Goal: Find specific page/section: Find specific page/section

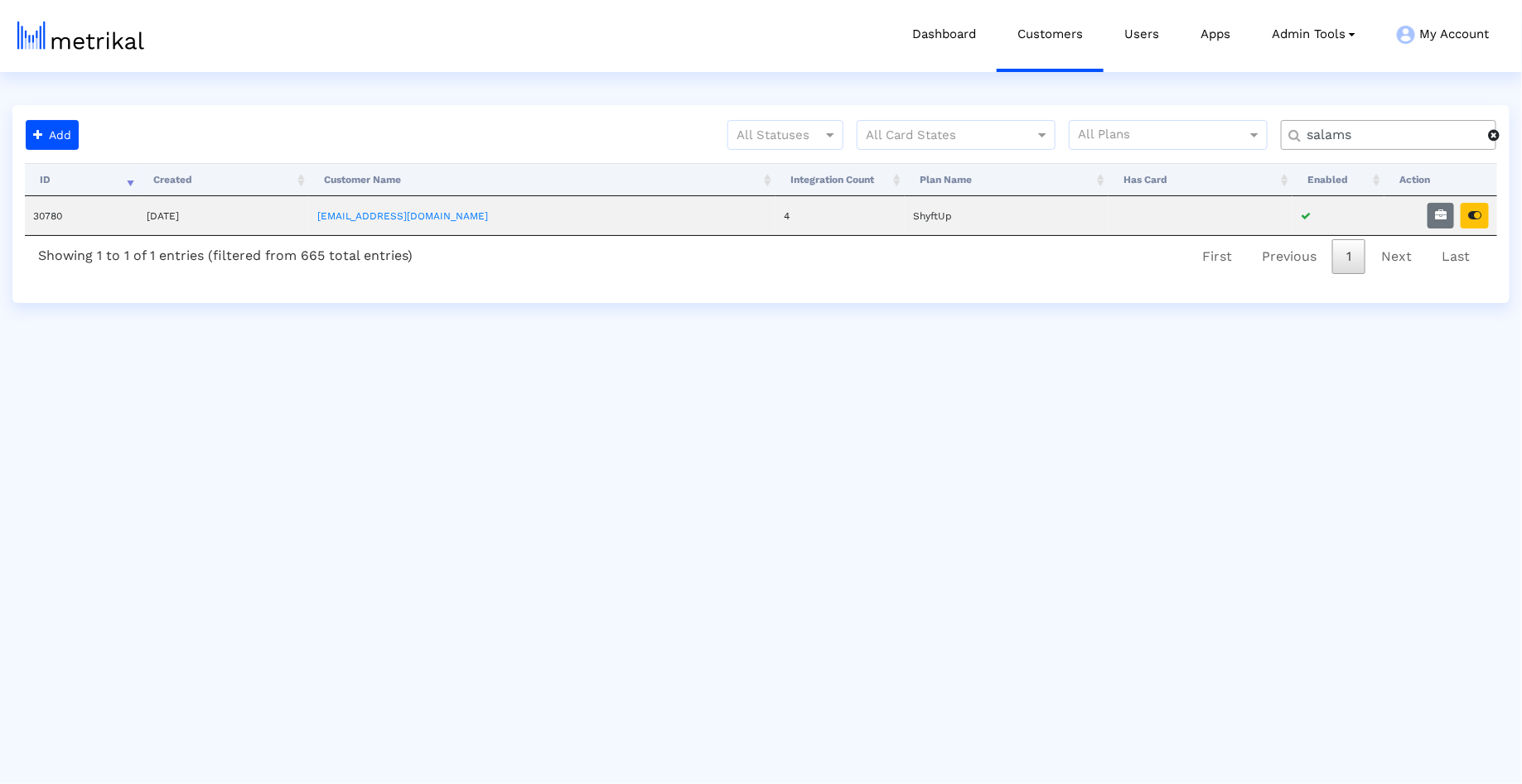
click at [1343, 134] on input "salams" at bounding box center [1390, 135] width 193 height 17
click at [1478, 224] on button "button" at bounding box center [1475, 215] width 28 height 26
click at [1406, 132] on input "housec" at bounding box center [1390, 135] width 193 height 17
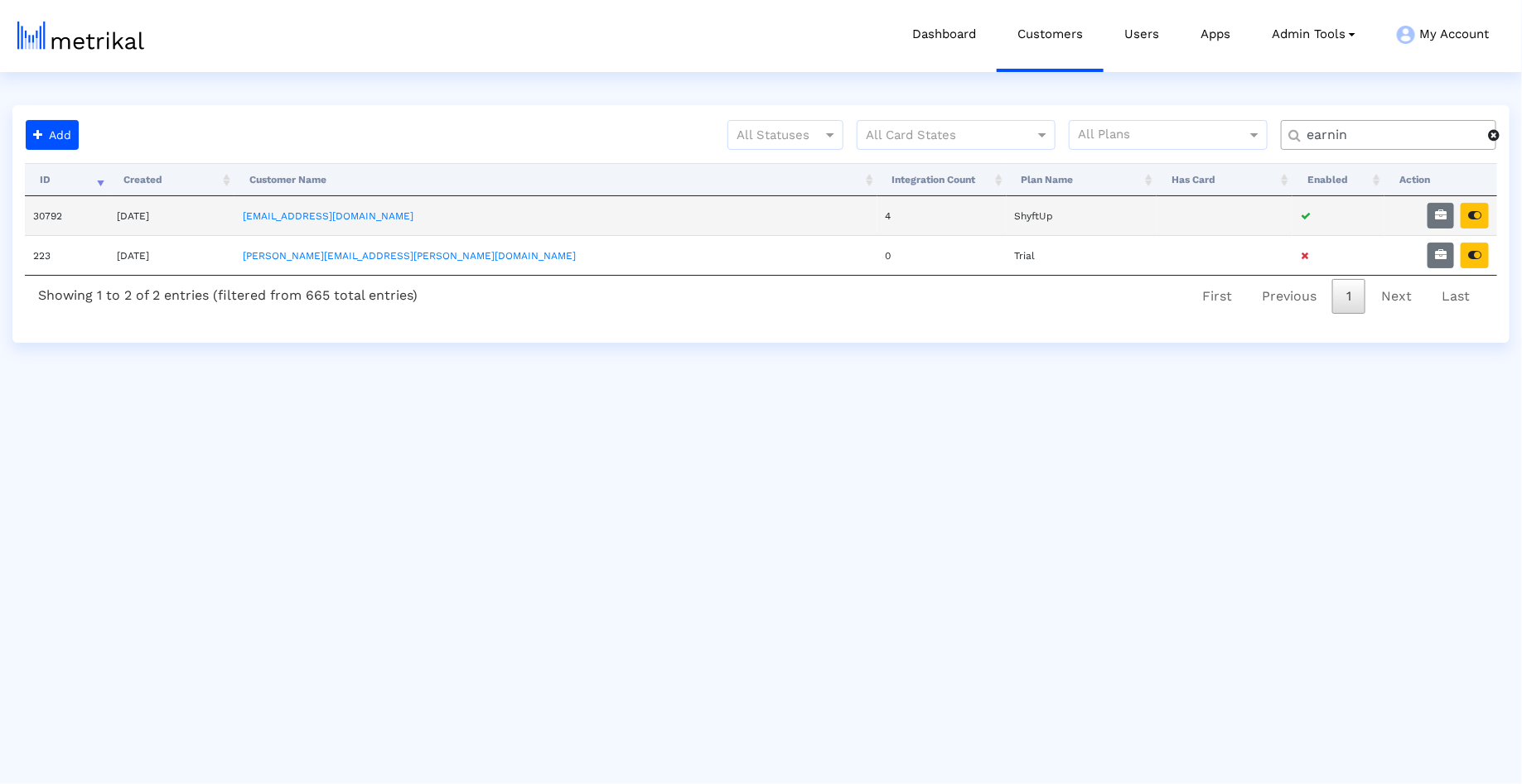
type input "earnin"
click at [434, 217] on td "[EMAIL_ADDRESS][DOMAIN_NAME]" at bounding box center [555, 215] width 642 height 39
click at [434, 217] on td "earnin@shyftup.com" at bounding box center [555, 215] width 642 height 39
copy link "earnin@shyftup.com"
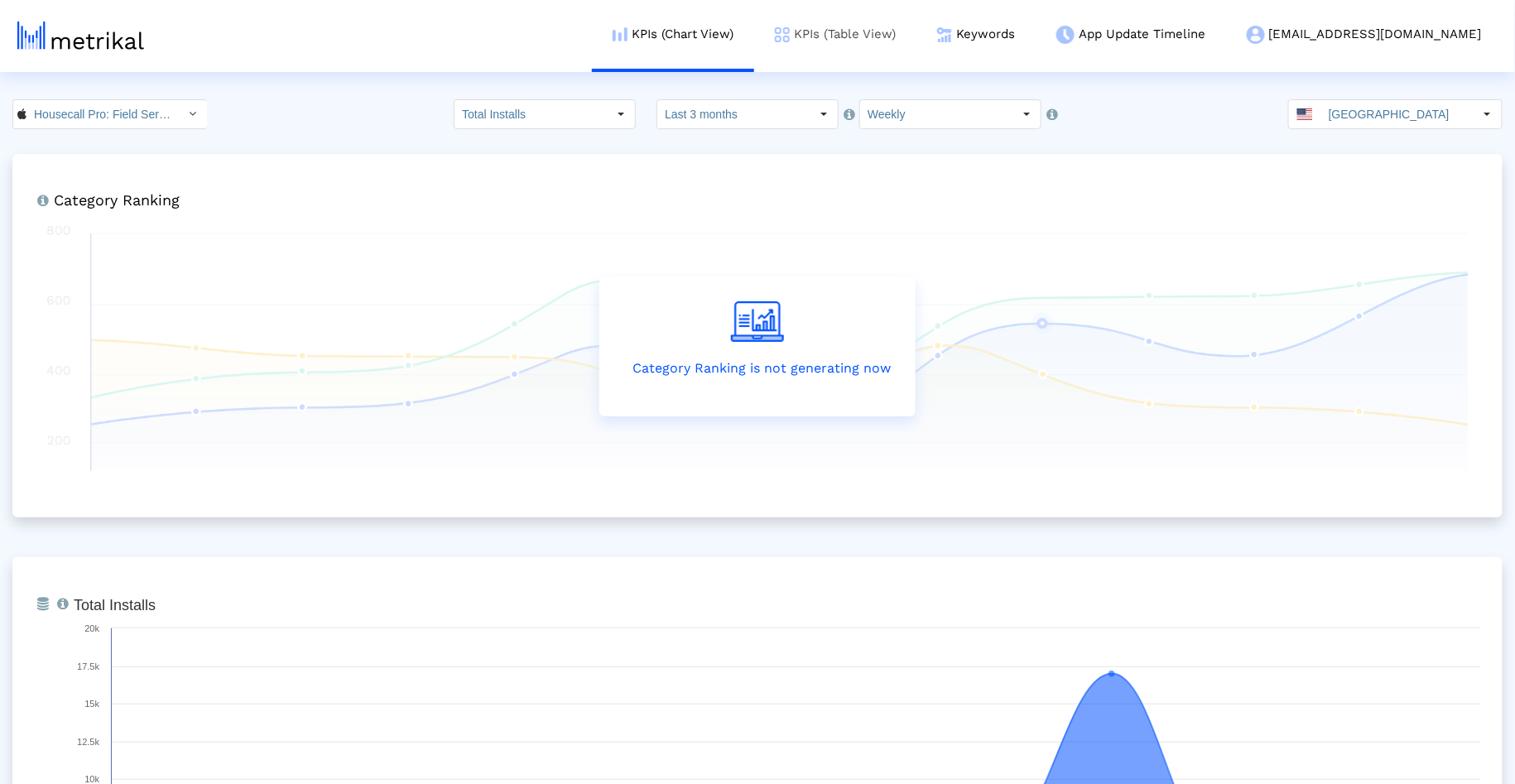
click at [843, 45] on link "KPIs (Table View)" at bounding box center [835, 34] width 162 height 68
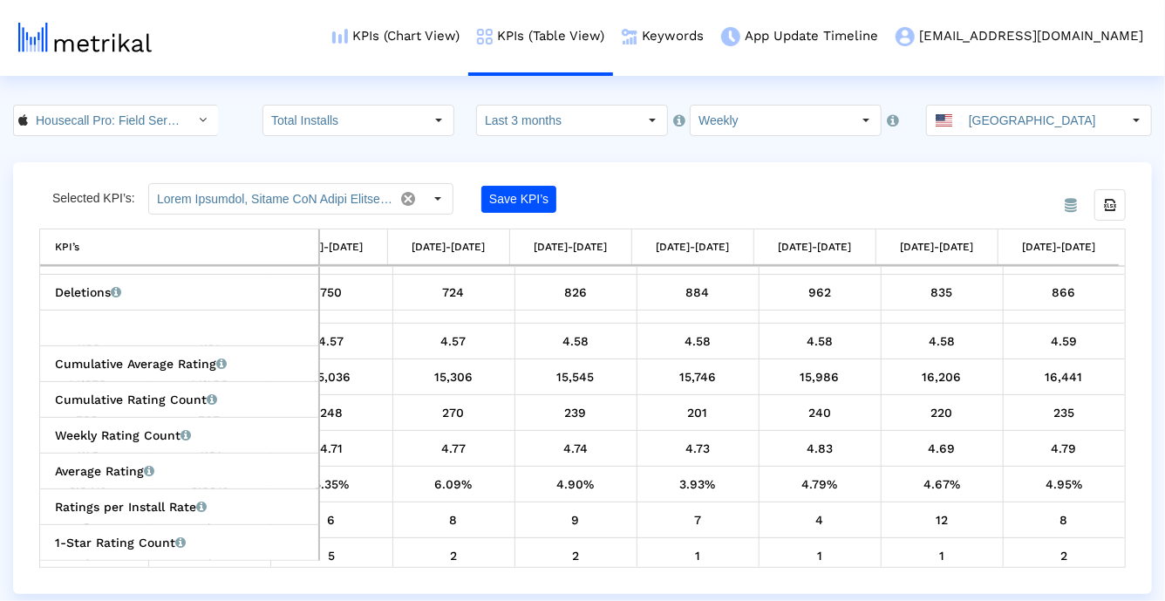
scroll to position [994, 0]
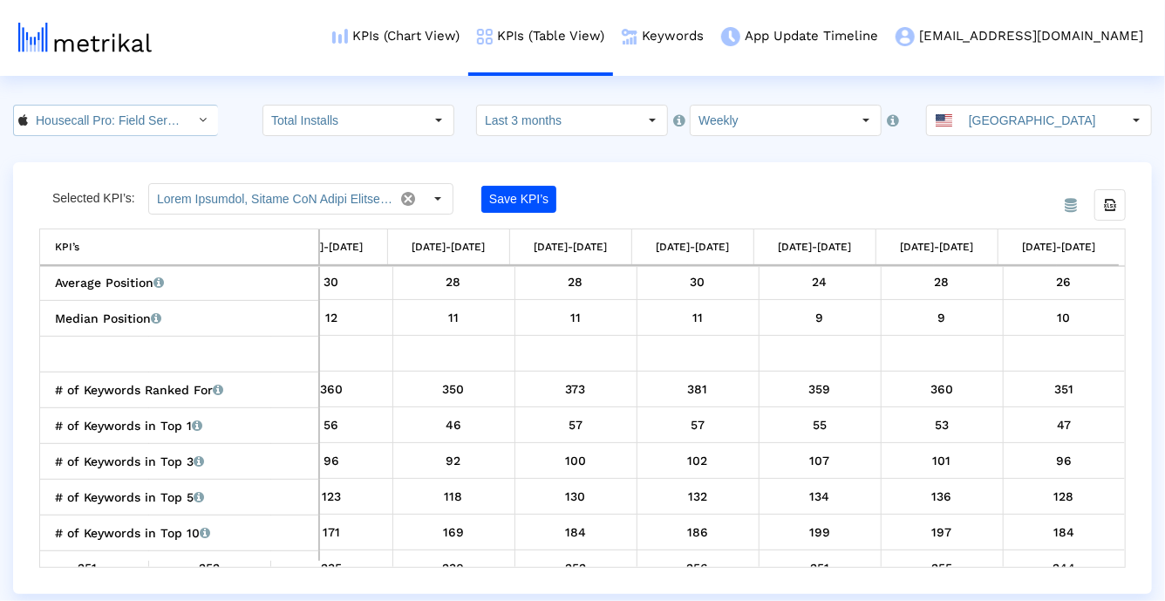
click at [159, 116] on input "Housecall Pro: Field Service < 692833651 >" at bounding box center [106, 121] width 157 height 30
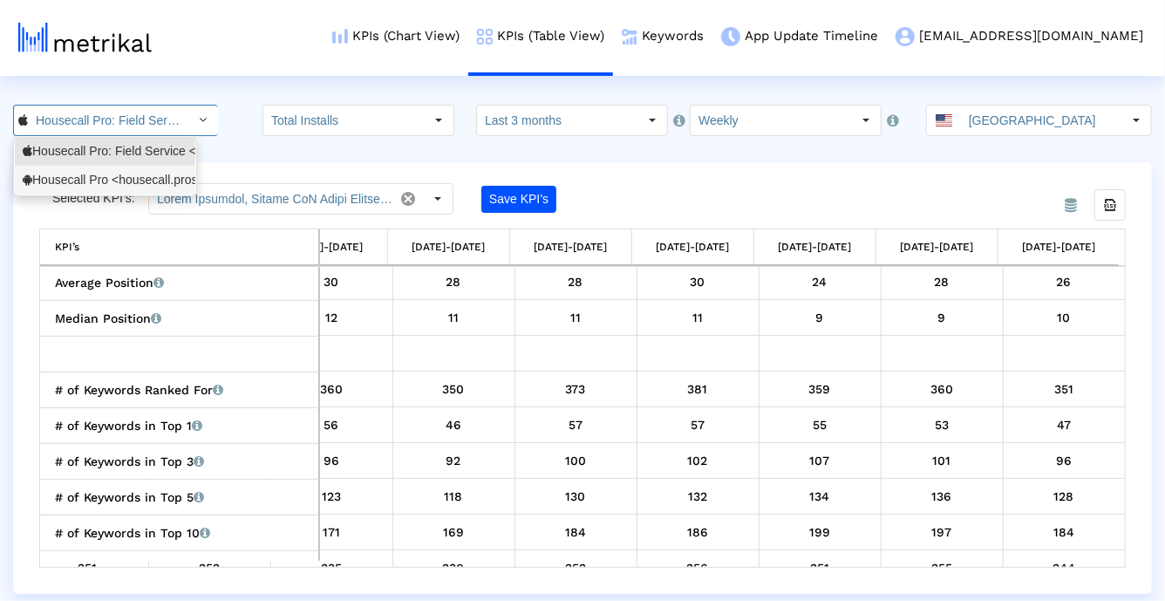
click at [145, 177] on div "Housecall Pro <housecall.pros>" at bounding box center [105, 180] width 165 height 17
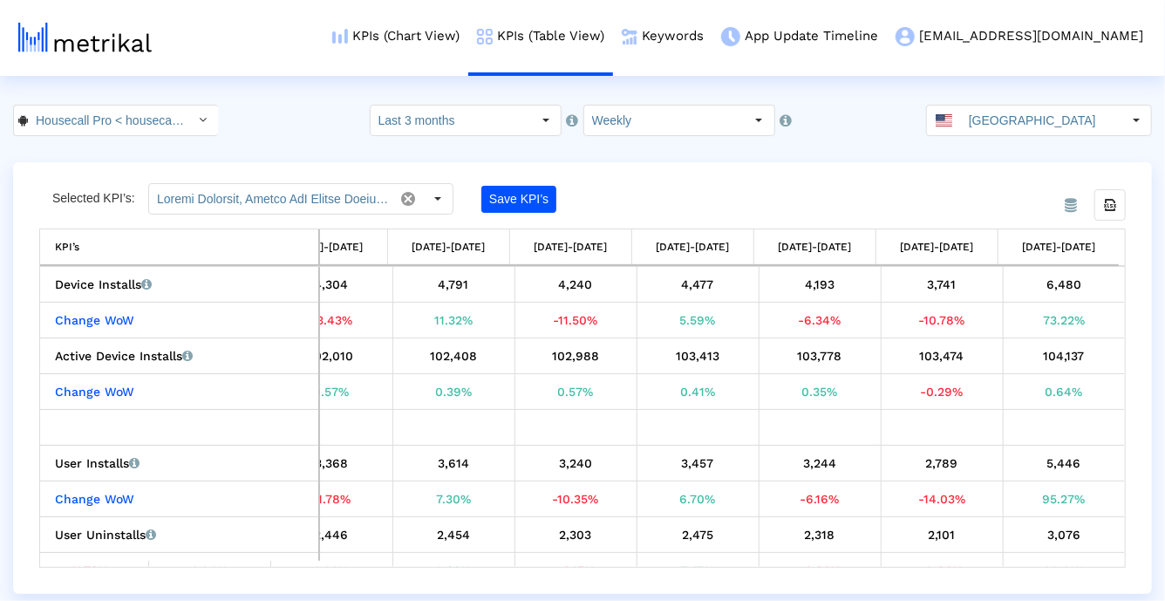
scroll to position [0, 52]
click at [1080, 324] on div "73.22%" at bounding box center [1065, 320] width 110 height 23
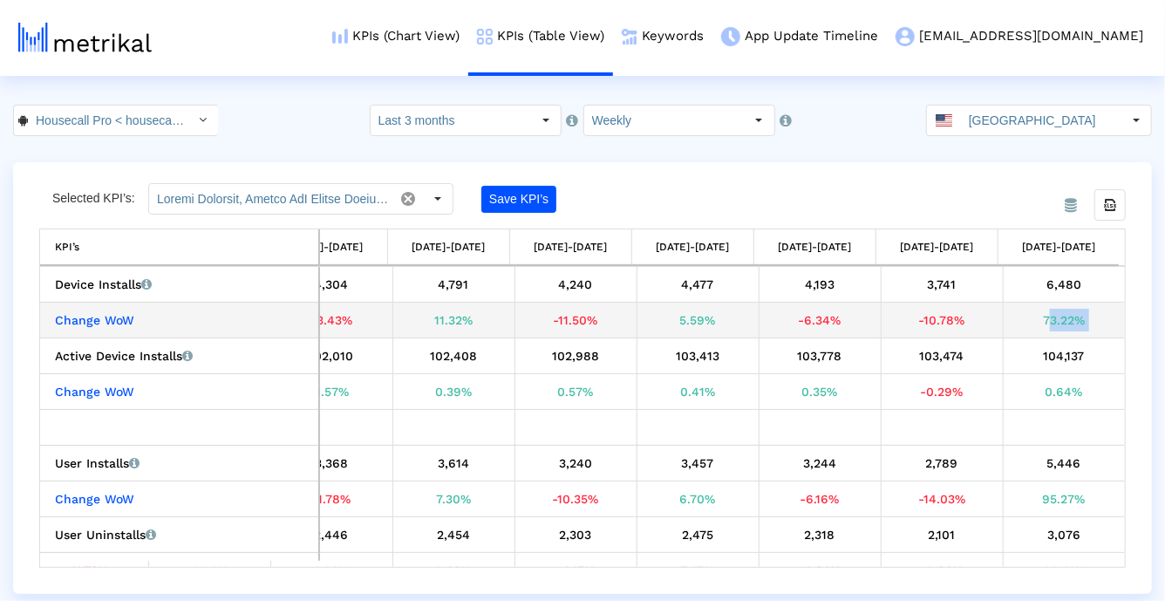
click at [1080, 324] on div "73.22%" at bounding box center [1065, 320] width 110 height 23
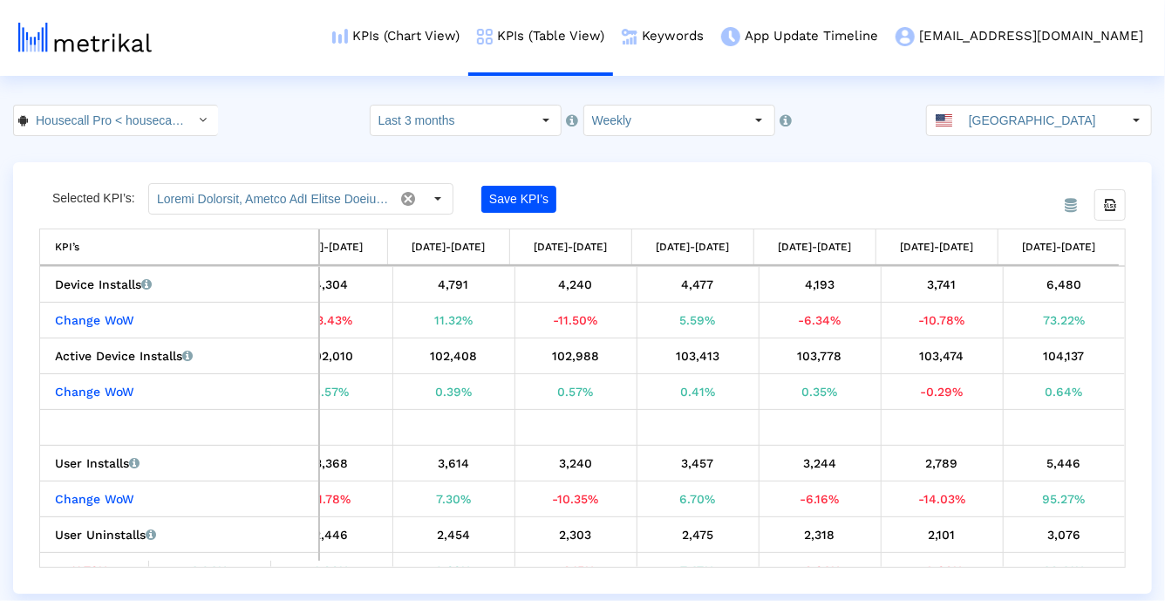
click at [857, 158] on crea-index "Housecall Pro < housecall.pros > Pull down to refresh... Release to refresh... …" at bounding box center [582, 349] width 1165 height 489
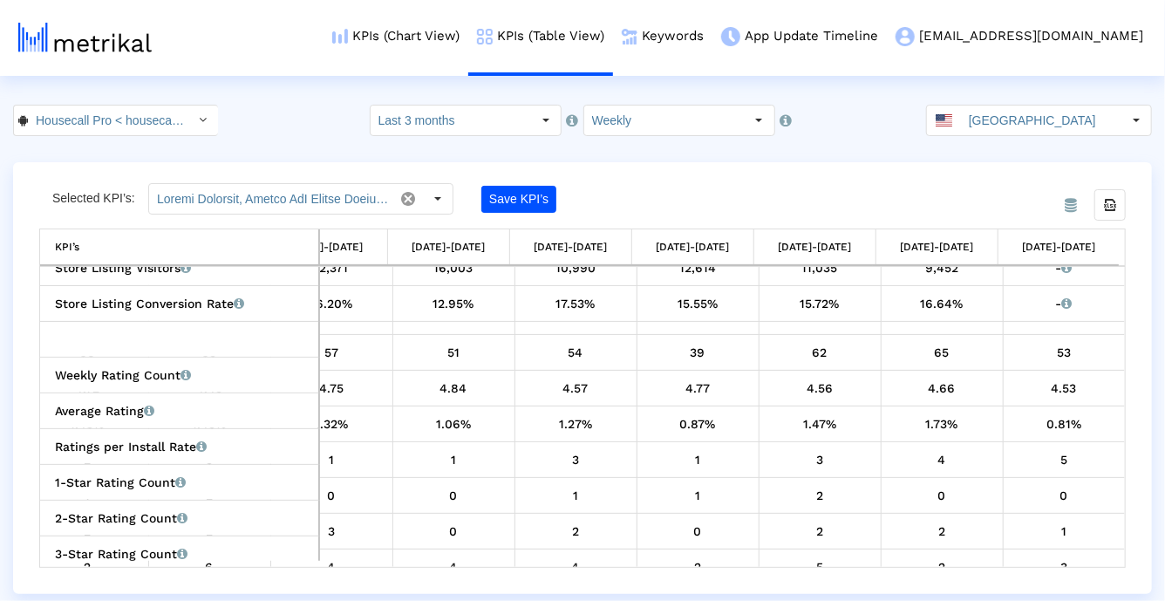
scroll to position [0, 0]
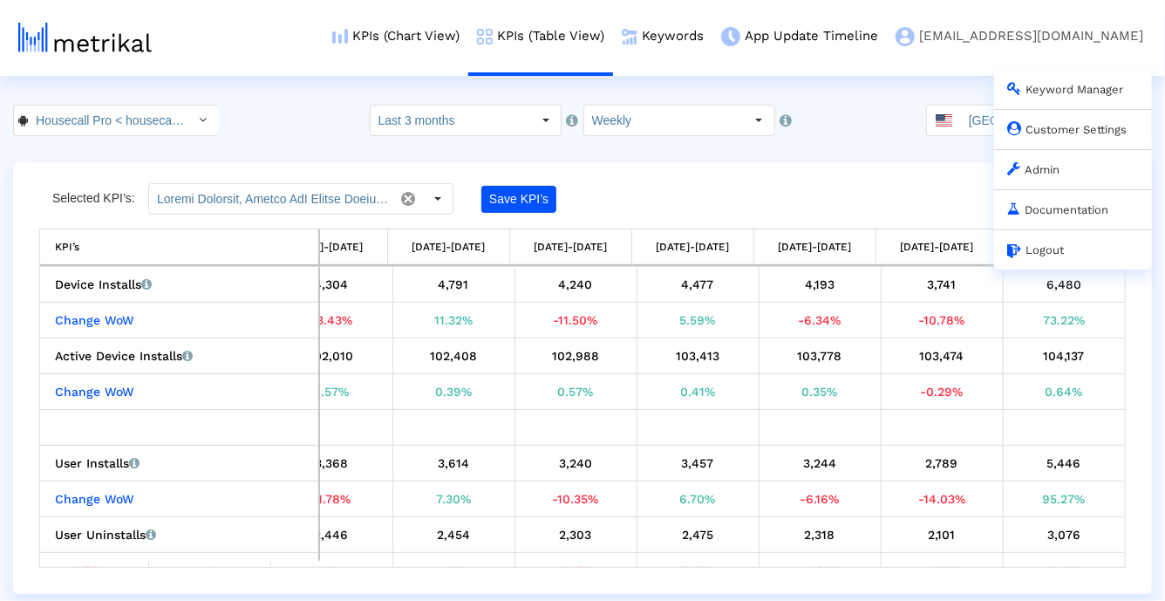
click at [1056, 169] on link "Admin" at bounding box center [1034, 169] width 52 height 13
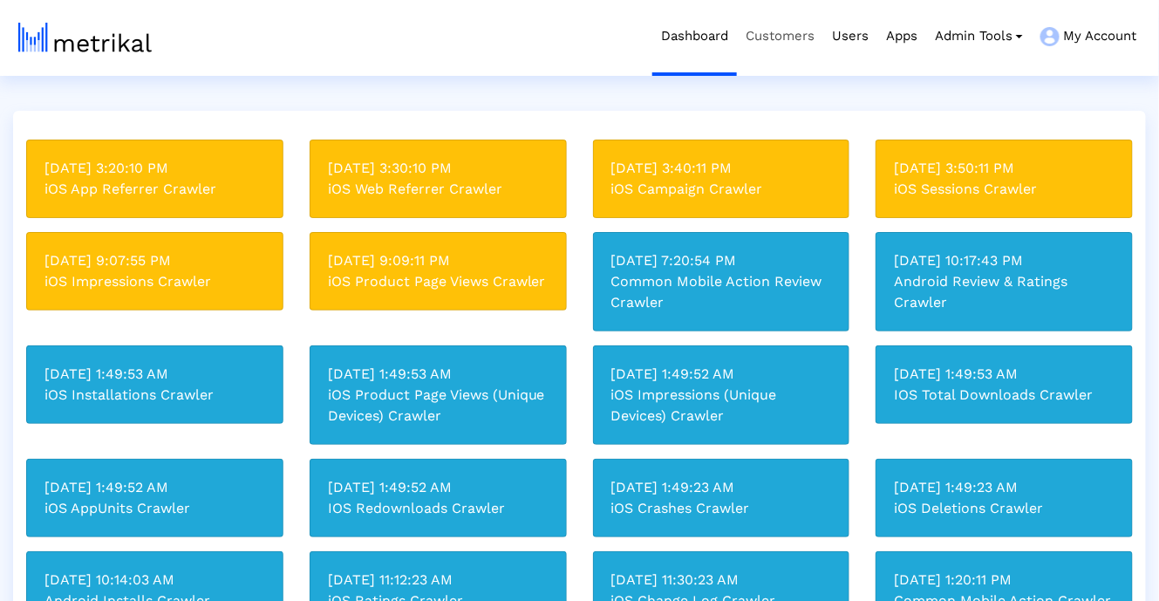
click at [789, 31] on link "Customers" at bounding box center [780, 36] width 86 height 72
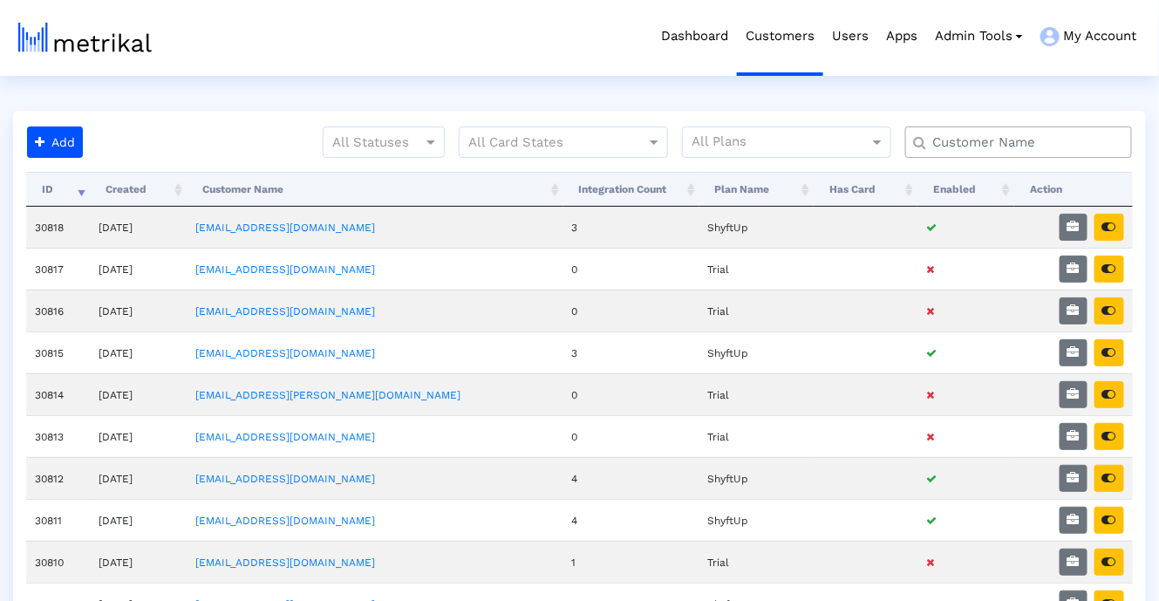
click at [1037, 142] on input "text" at bounding box center [1022, 142] width 205 height 18
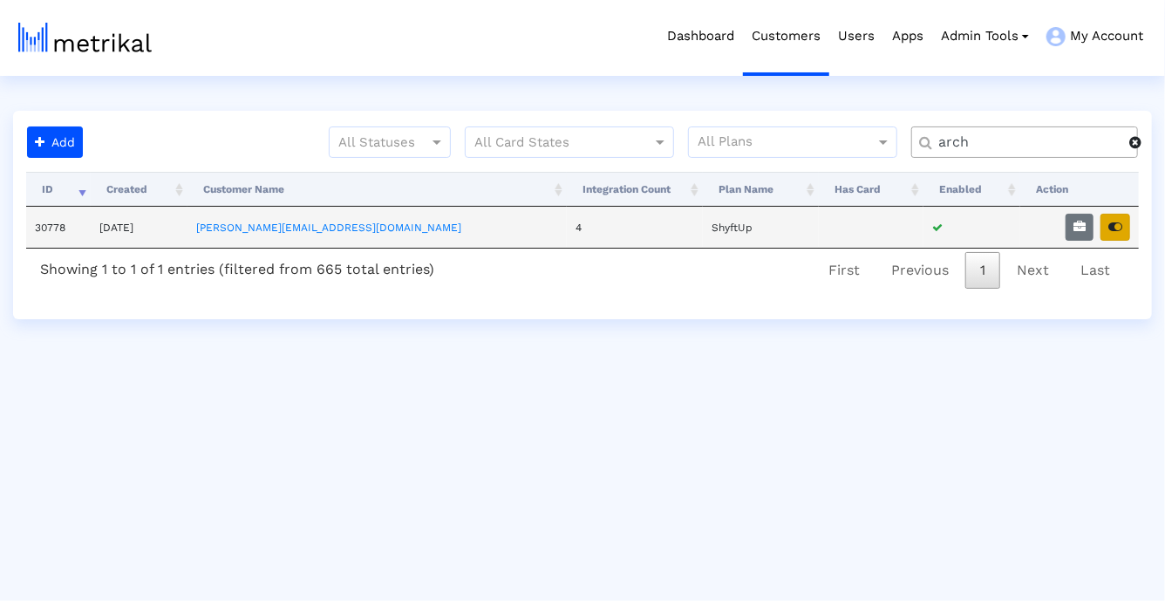
type input "arch"
click at [1118, 224] on icon "button" at bounding box center [1116, 227] width 14 height 12
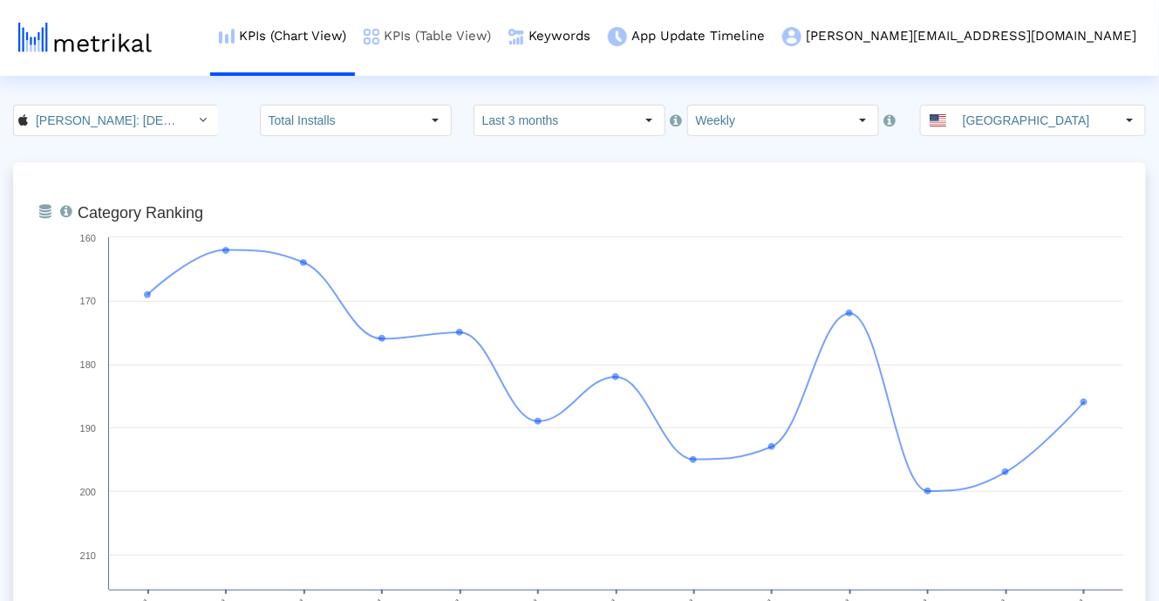
click at [500, 28] on link "KPIs (Table View)" at bounding box center [427, 36] width 145 height 72
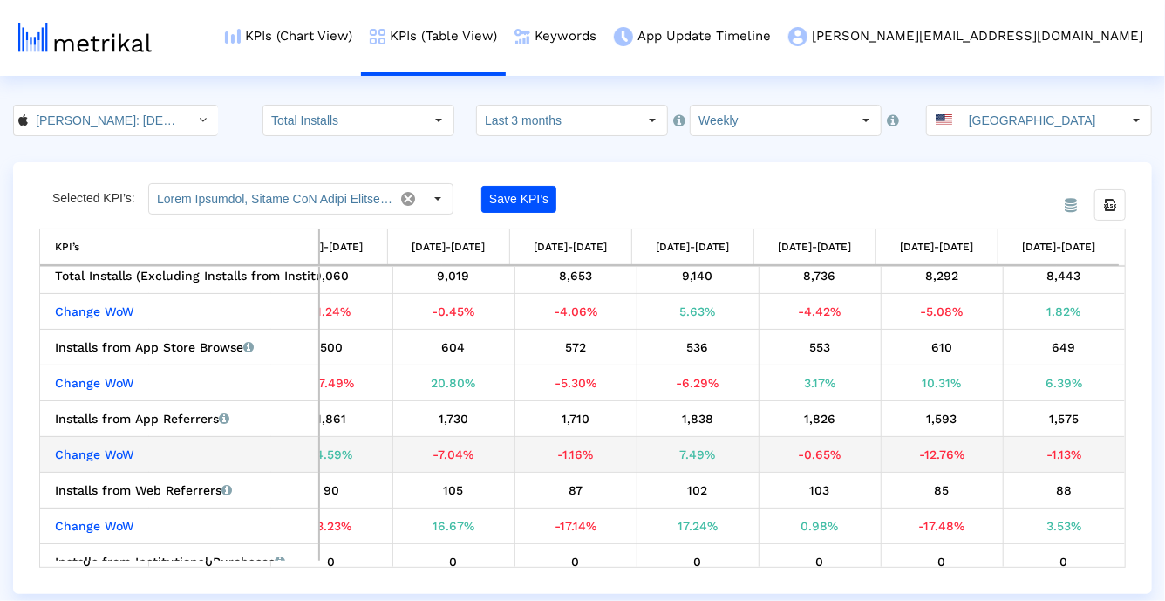
scroll to position [77, 0]
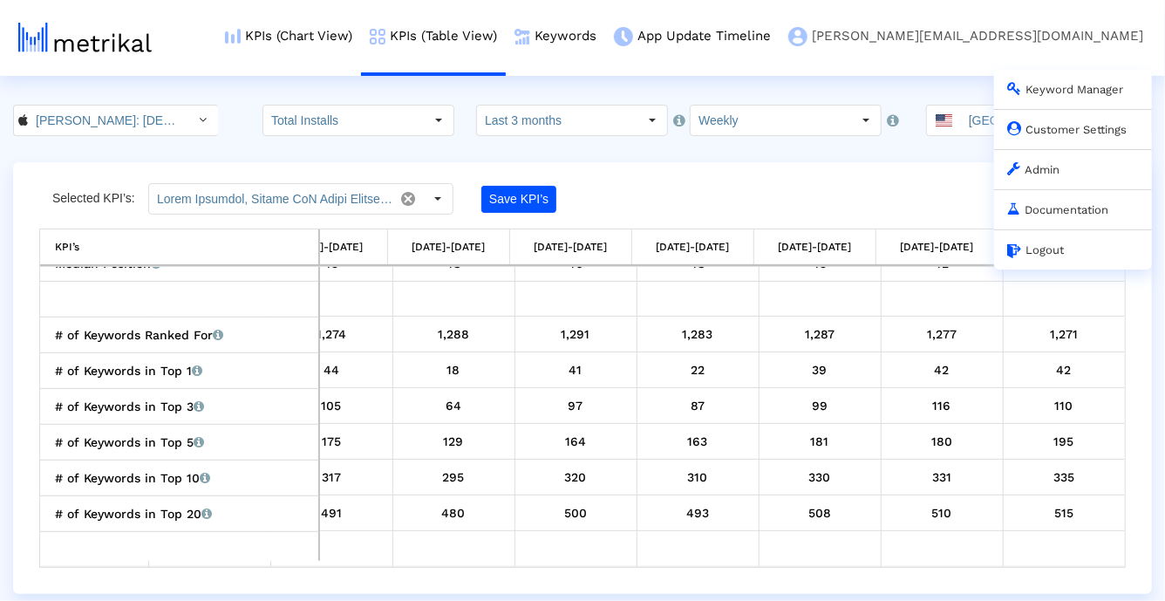
click at [1057, 162] on div "Admin" at bounding box center [1073, 169] width 158 height 40
click at [1051, 172] on link "Admin" at bounding box center [1034, 169] width 52 height 13
